Goal: Information Seeking & Learning: Learn about a topic

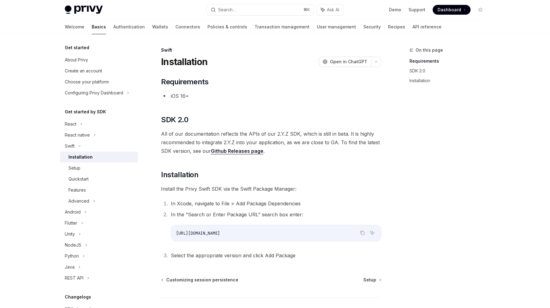
scroll to position [42, 0]
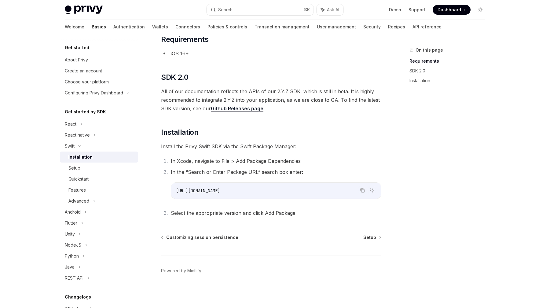
drag, startPoint x: 197, startPoint y: 190, endPoint x: 300, endPoint y: 190, distance: 103.0
click at [300, 190] on code "https://github.com/privy-io/privy-ios" at bounding box center [276, 190] width 200 height 7
copy span "github.com/privy-io/privy-ios"
click at [99, 172] on div "Setup" at bounding box center [101, 167] width 66 height 7
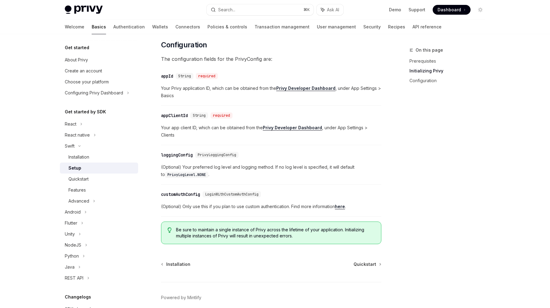
scroll to position [292, 0]
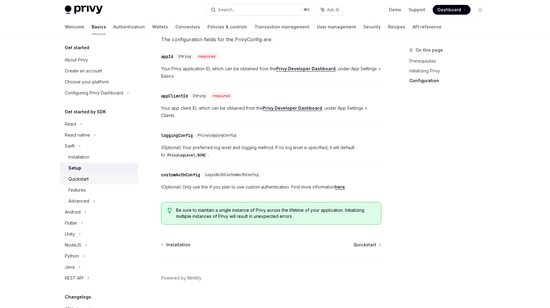
click at [80, 178] on div "Quickstart" at bounding box center [78, 178] width 20 height 7
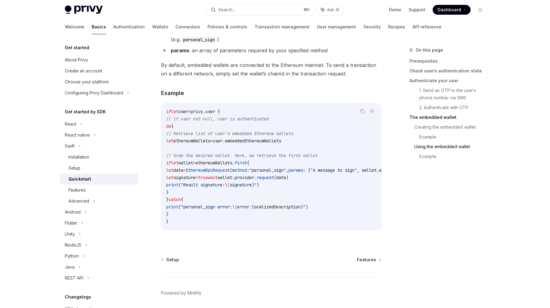
scroll to position [1228, 0]
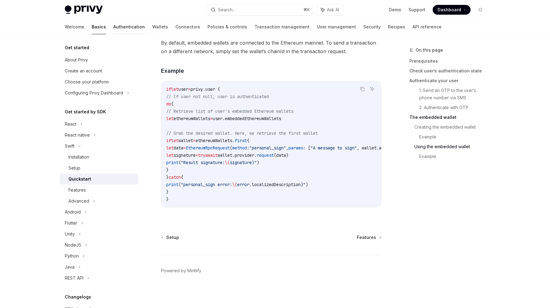
click at [113, 28] on link "Authentication" at bounding box center [128, 27] width 31 height 15
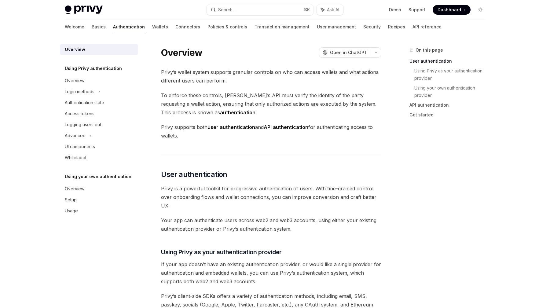
click at [103, 13] on div "Privy Docs home page" at bounding box center [133, 10] width 137 height 9
click at [91, 12] on img at bounding box center [84, 10] width 38 height 9
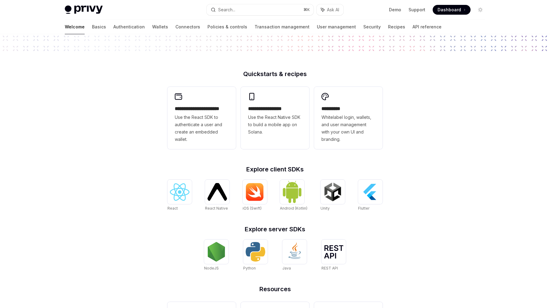
scroll to position [178, 0]
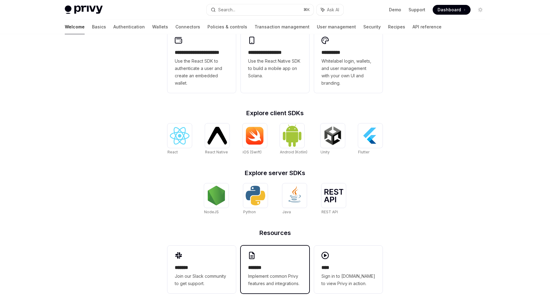
click at [254, 271] on div "******* Implement common Privy features and integrations." at bounding box center [275, 275] width 54 height 23
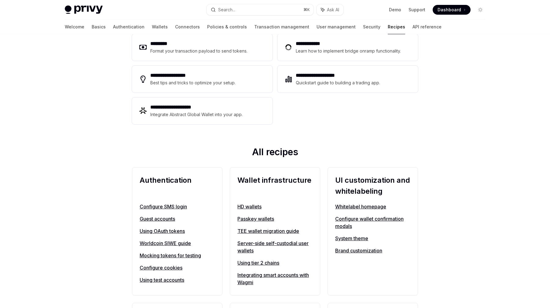
scroll to position [105, 0]
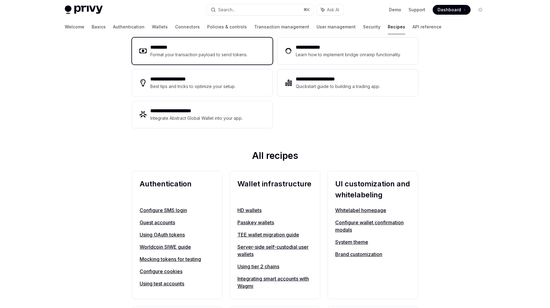
click at [225, 57] on div "Format your transaction payload to send tokens." at bounding box center [199, 54] width 98 height 7
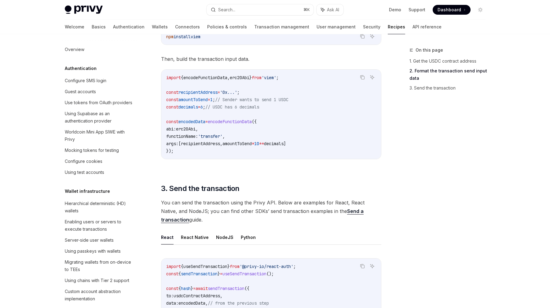
scroll to position [308, 0]
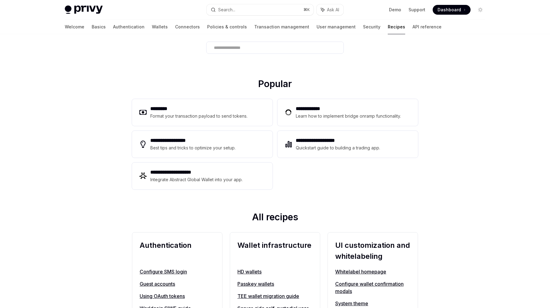
scroll to position [44, 0]
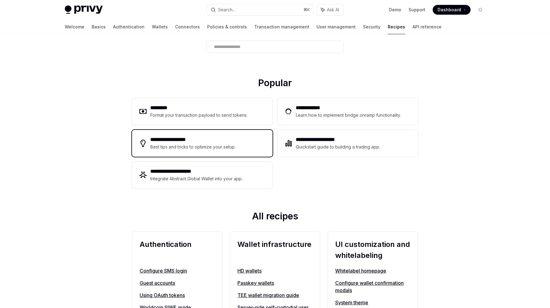
click at [204, 140] on h2 "**********" at bounding box center [193, 139] width 86 height 7
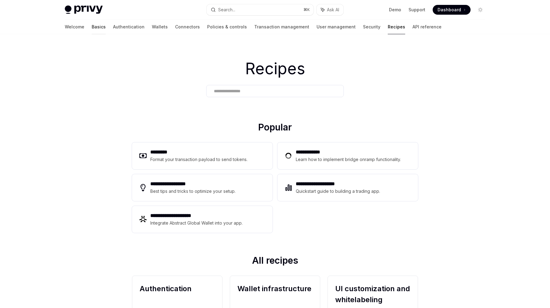
click at [92, 31] on link "Basics" at bounding box center [99, 27] width 14 height 15
type textarea "*"
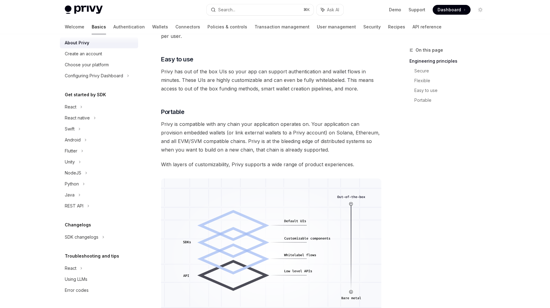
scroll to position [492, 0]
